Goal: Check status: Check status

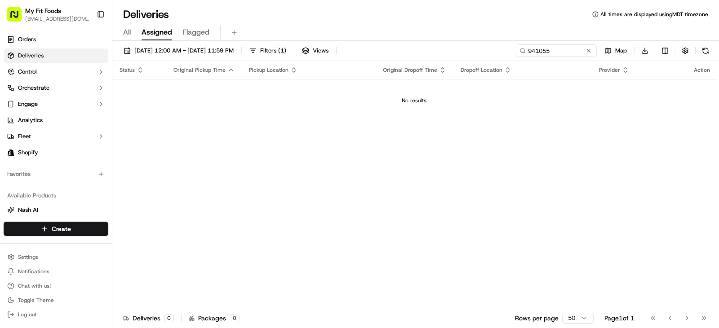
type input "941055"
click at [201, 53] on span "[DATE] 12:00 AM - [DATE] 11:59 PM" at bounding box center [183, 51] width 99 height 8
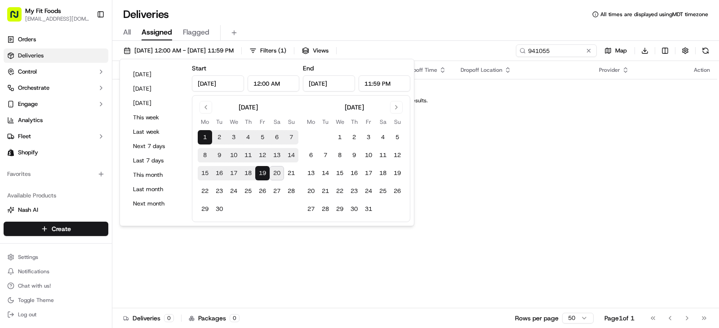
click at [277, 174] on button "20" at bounding box center [277, 173] width 14 height 14
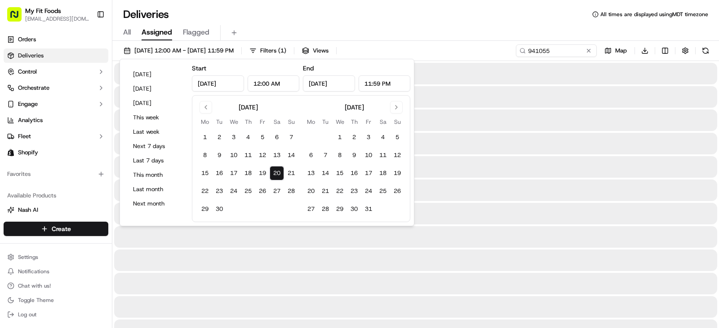
type input "[DATE]"
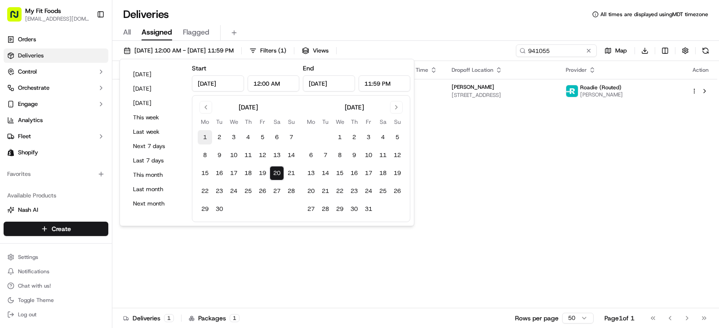
click at [206, 137] on button "1" at bounding box center [205, 137] width 14 height 14
type input "[DATE]"
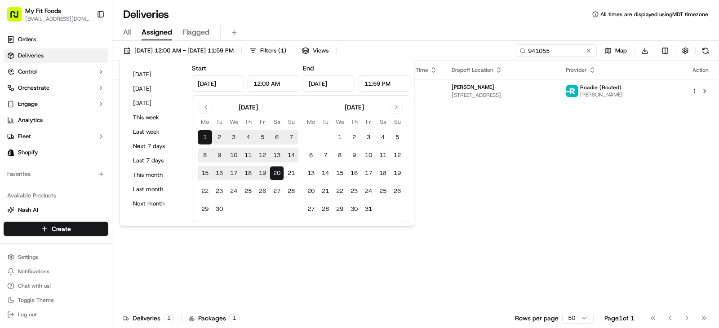
click at [396, 23] on div "All Assigned Flagged" at bounding box center [415, 31] width 606 height 19
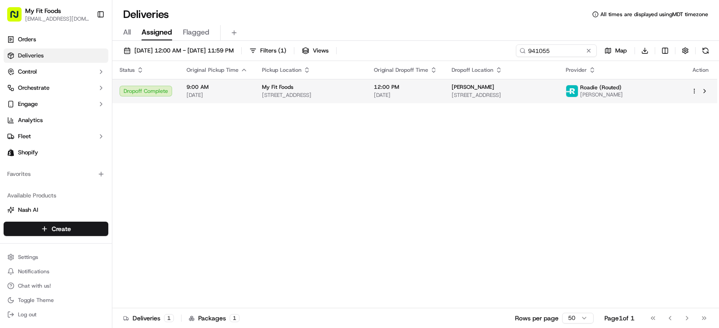
click at [143, 91] on div "Dropoff Complete" at bounding box center [145, 91] width 53 height 11
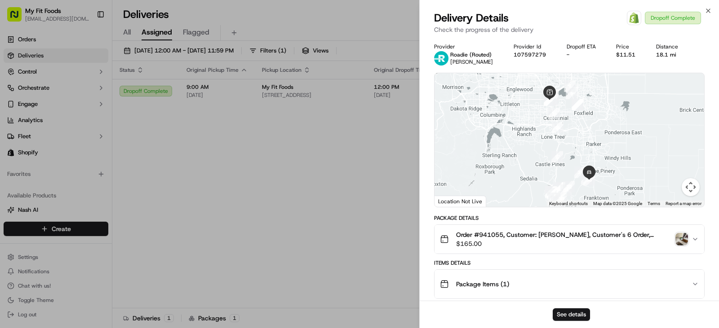
click at [679, 239] on img "button" at bounding box center [681, 239] width 13 height 13
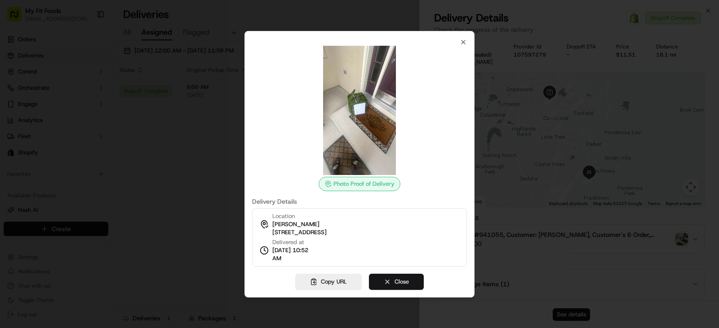
click at [397, 282] on button "Close" at bounding box center [396, 282] width 55 height 16
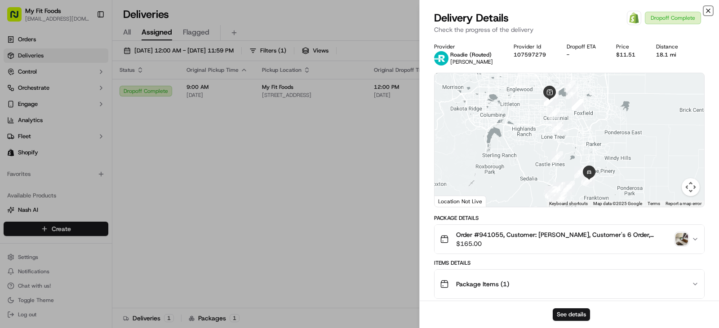
click at [709, 12] on icon "button" at bounding box center [708, 11] width 4 height 4
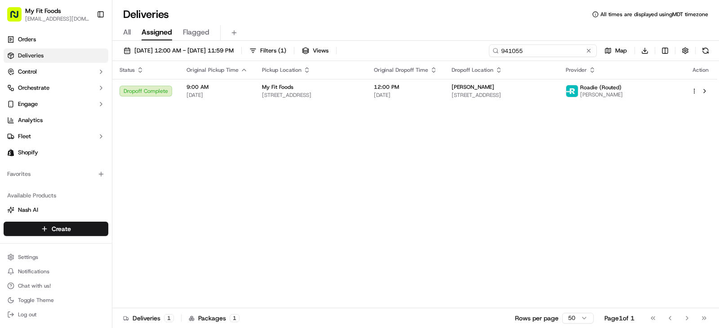
click at [575, 53] on input "941055" at bounding box center [543, 50] width 108 height 13
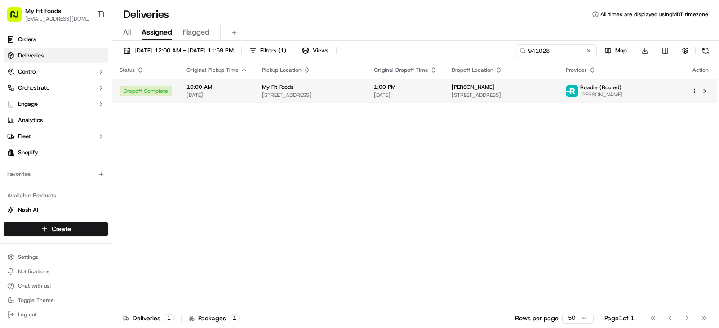
click at [149, 95] on div "Dropoff Complete" at bounding box center [145, 91] width 53 height 11
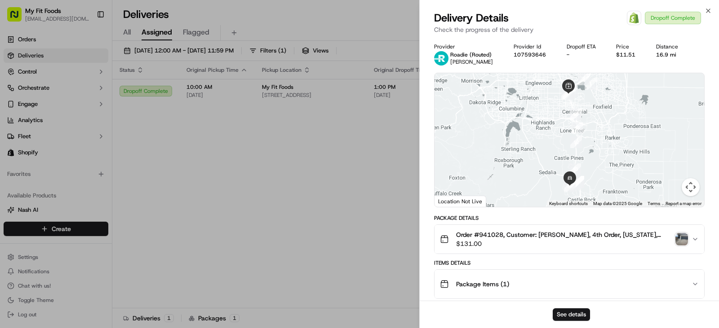
click at [679, 236] on img "button" at bounding box center [681, 239] width 13 height 13
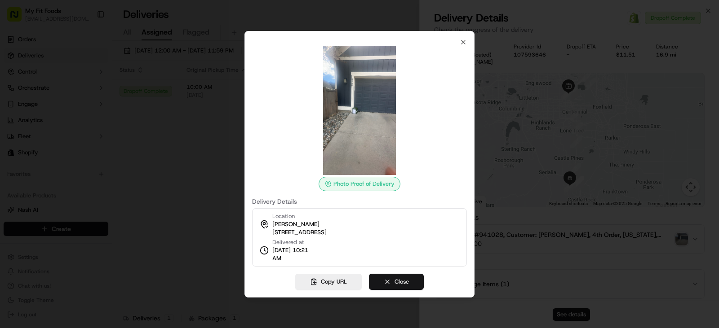
click at [389, 283] on button "Close" at bounding box center [396, 282] width 55 height 16
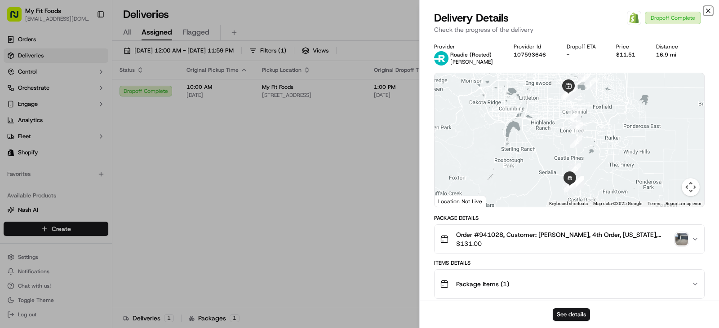
click at [708, 11] on icon "button" at bounding box center [707, 10] width 7 height 7
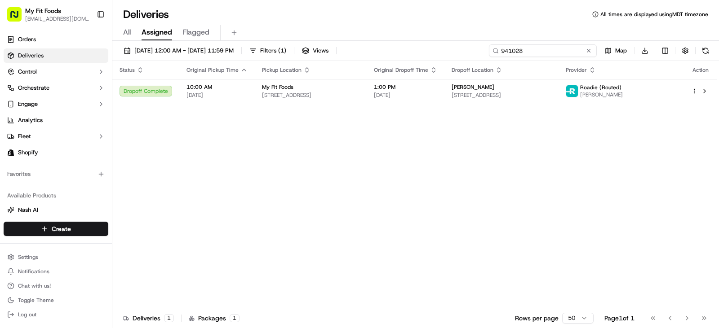
click at [552, 50] on input "941028" at bounding box center [543, 50] width 108 height 13
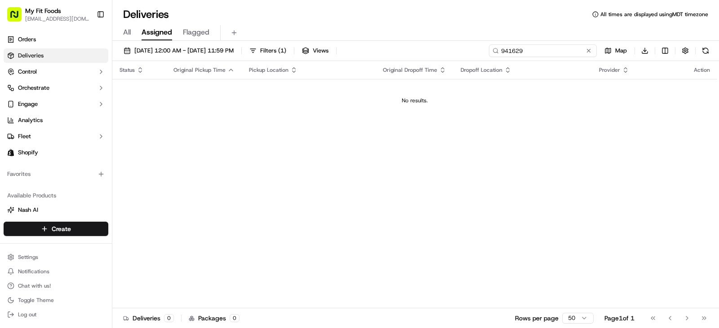
type input "941629"
